Goal: Task Accomplishment & Management: Use online tool/utility

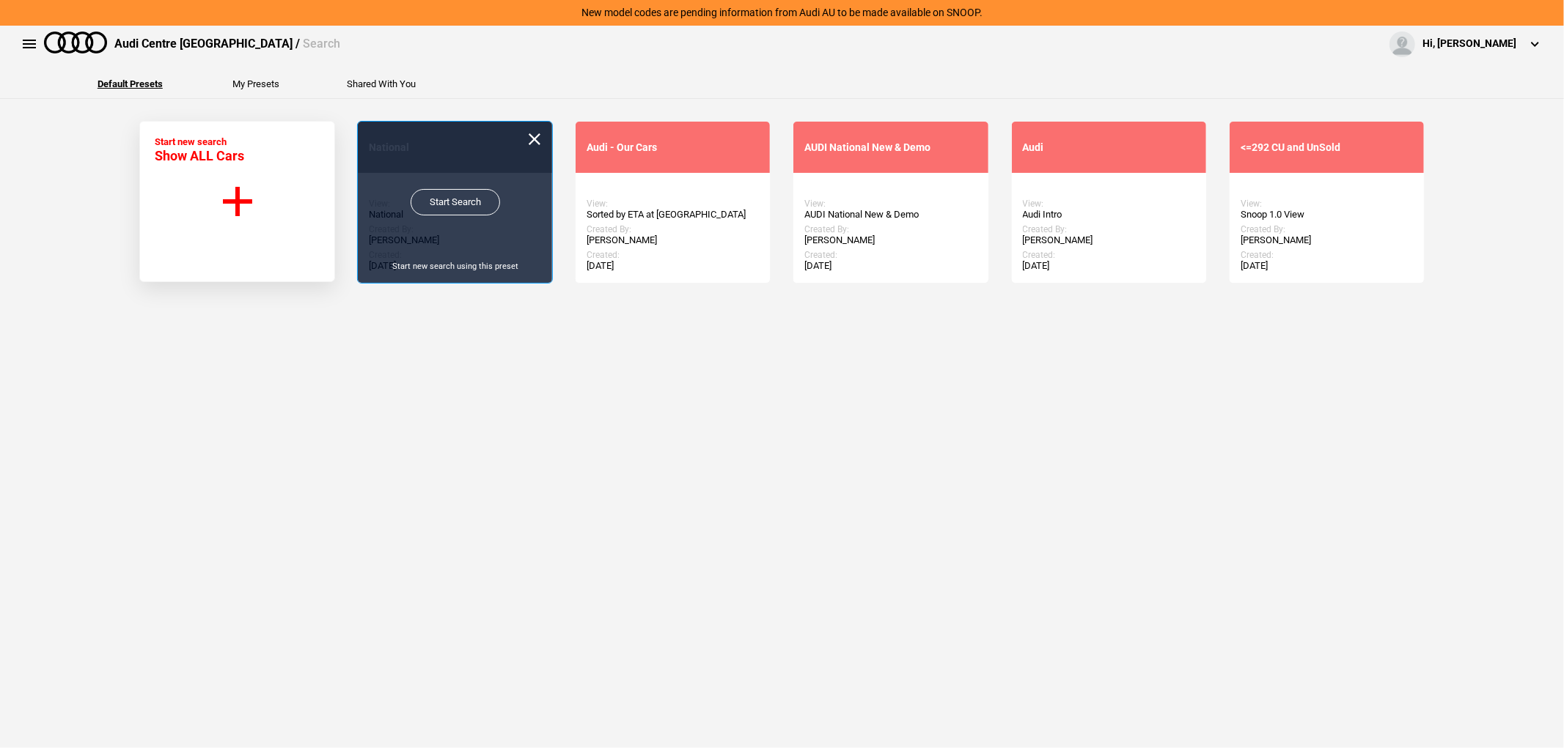
click at [421, 196] on link "Start Search" at bounding box center [455, 202] width 89 height 26
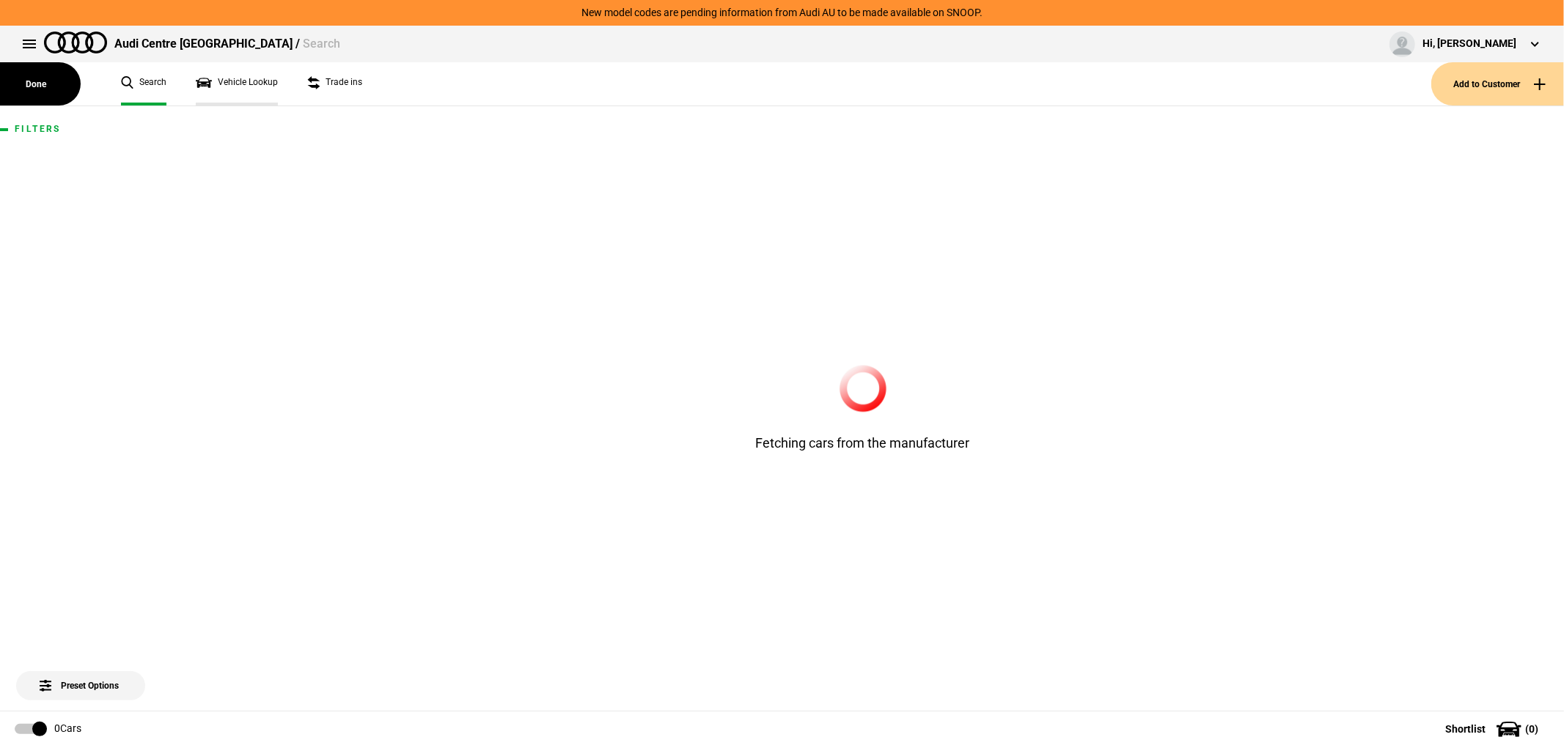
click at [243, 83] on link "Vehicle Lookup" at bounding box center [237, 83] width 82 height 43
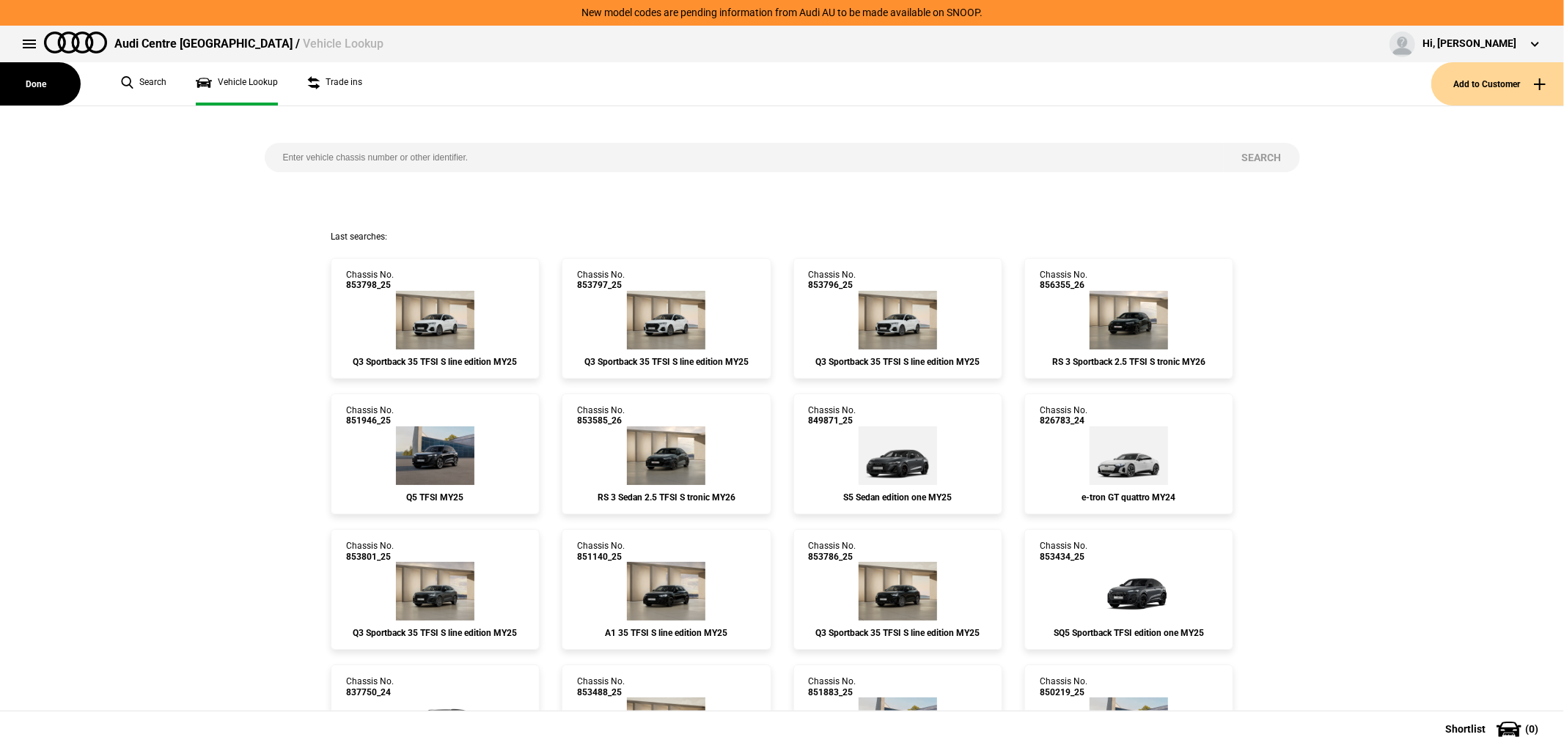
click at [350, 144] on input "search" at bounding box center [744, 157] width 959 height 29
paste input "853940"
type input "853940"
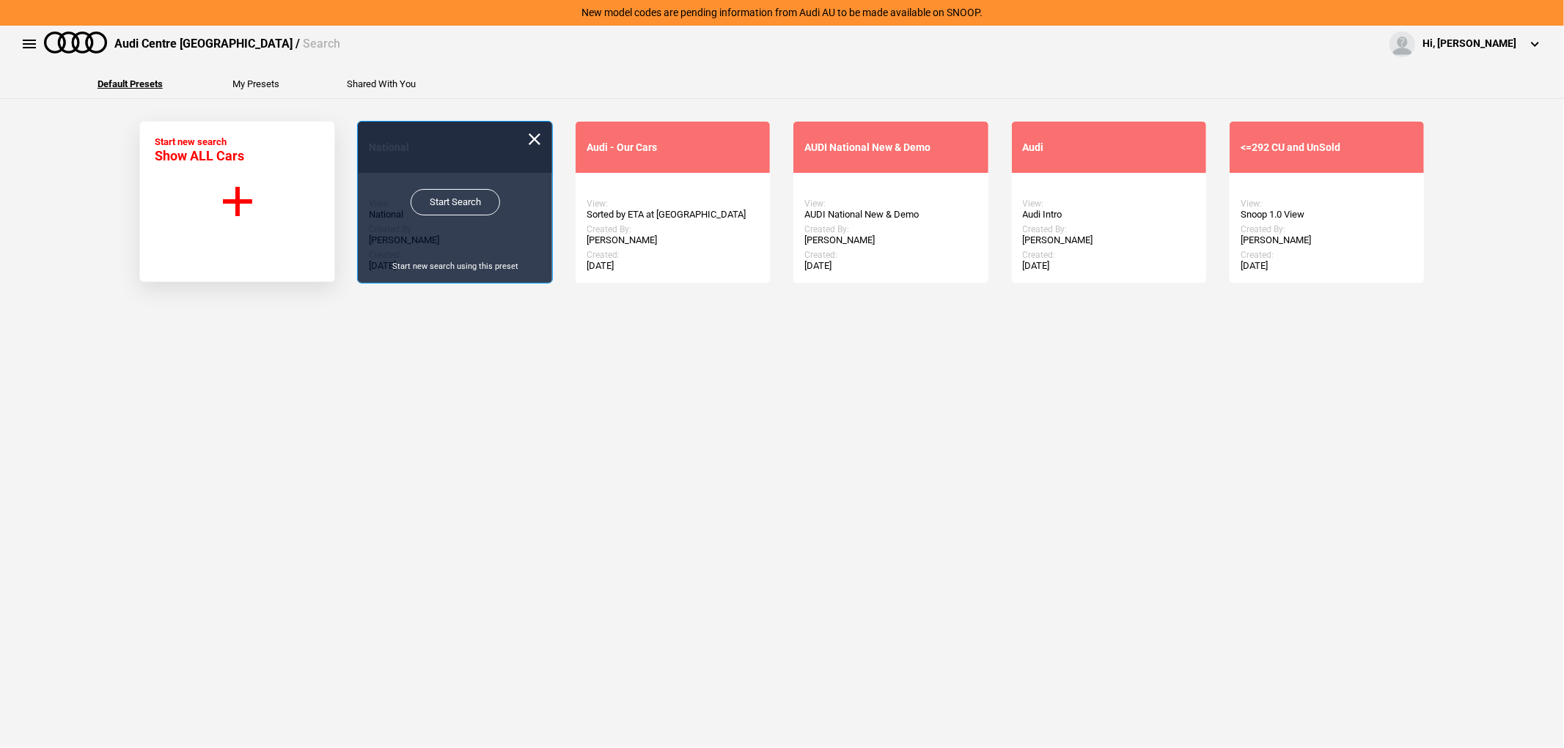
click at [433, 195] on link "Start Search" at bounding box center [455, 202] width 89 height 26
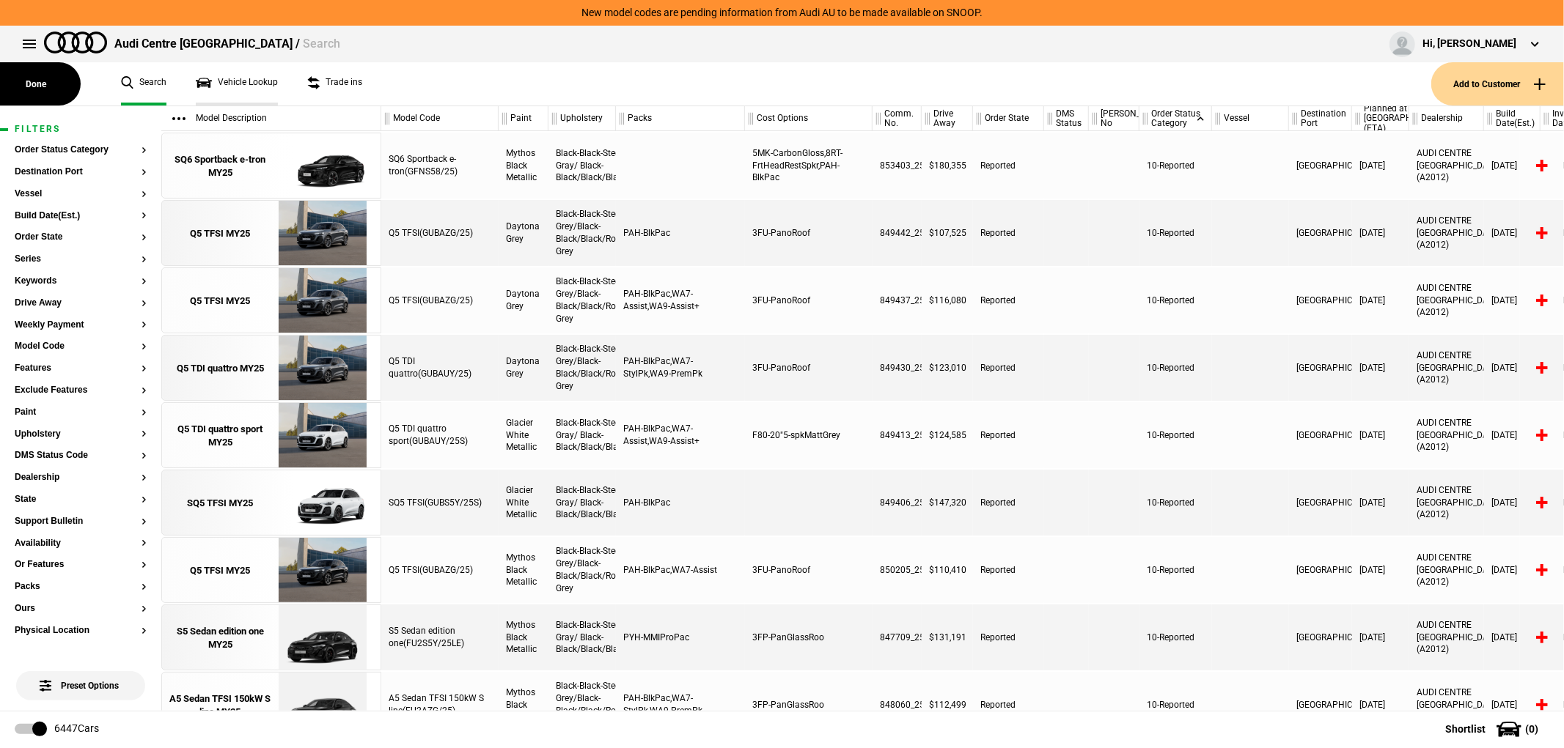
click at [236, 74] on link "Vehicle Lookup" at bounding box center [237, 83] width 82 height 43
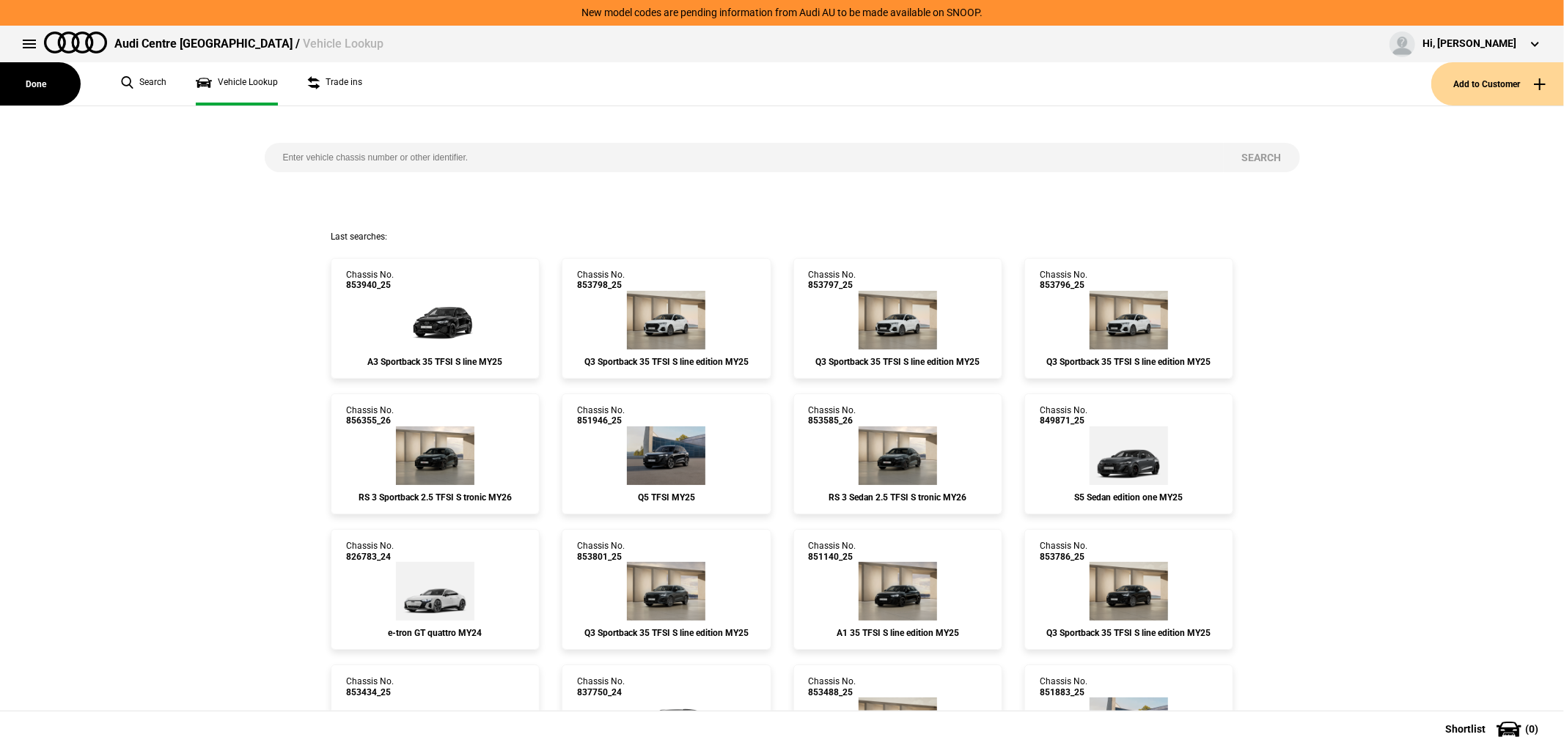
click at [345, 155] on input "search" at bounding box center [744, 157] width 959 height 29
paste input "[US_VEHICLE_IDENTIFICATION_NUMBER]"
type input "[US_VEHICLE_IDENTIFICATION_NUMBER]"
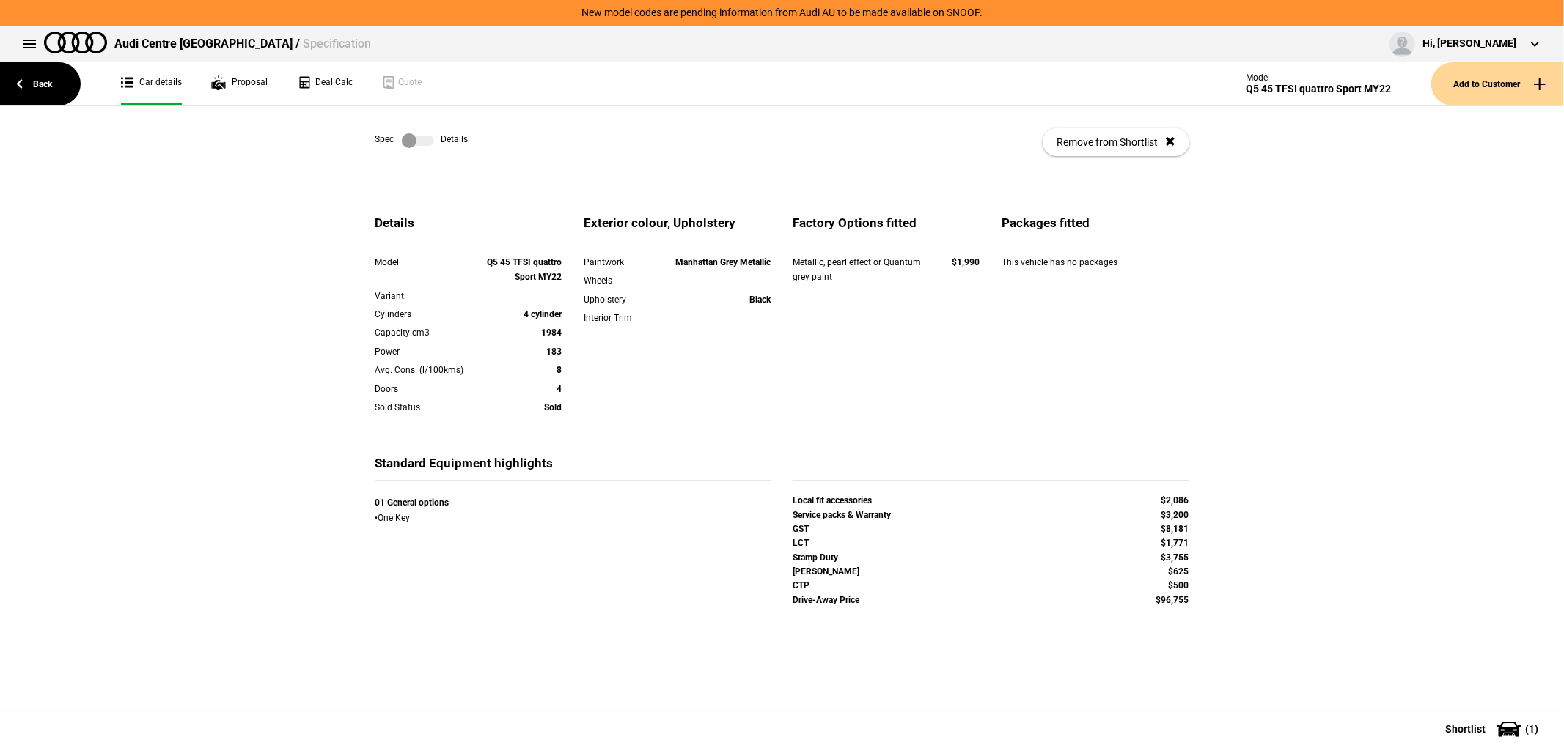
click at [392, 518] on div "01 General options • One Key" at bounding box center [573, 511] width 396 height 30
click at [493, 532] on div "01 General options • One Key" at bounding box center [573, 520] width 396 height 48
click at [408, 136] on label at bounding box center [418, 140] width 32 height 15
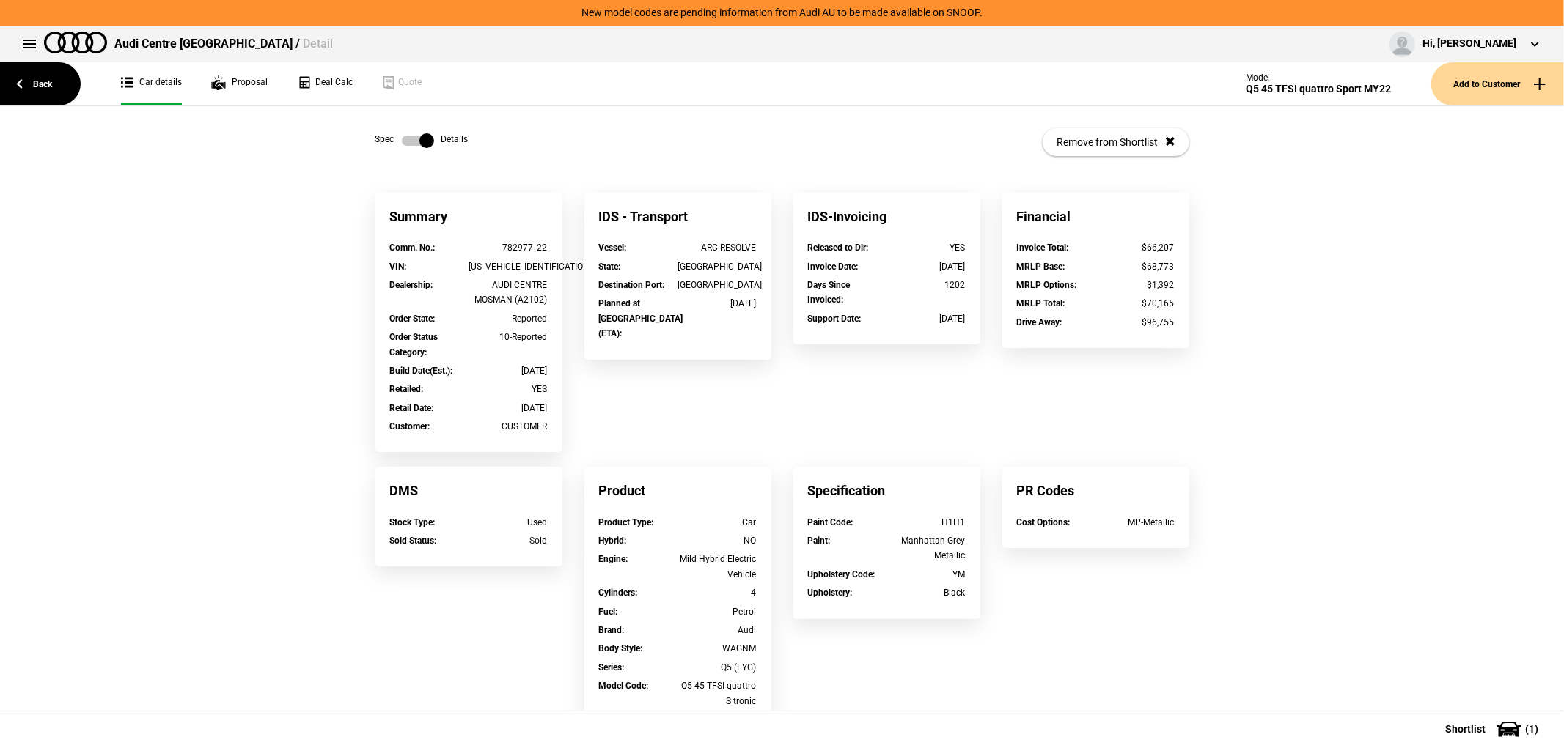
click at [533, 265] on div "[US_VEHICLE_IDENTIFICATION_NUMBER]" at bounding box center [507, 267] width 79 height 15
copy div "[US_VEHICLE_IDENTIFICATION_NUMBER]"
